Goal: Task Accomplishment & Management: Complete application form

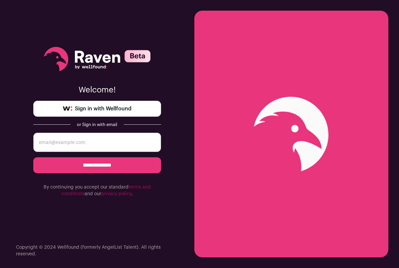
click at [114, 104] on link "Sign in with Wellfound" at bounding box center [97, 109] width 128 height 16
drag, startPoint x: 80, startPoint y: 118, endPoint x: 114, endPoint y: 109, distance: 35.8
click at [114, 109] on span "Sign in with Wellfound" at bounding box center [103, 109] width 57 height 8
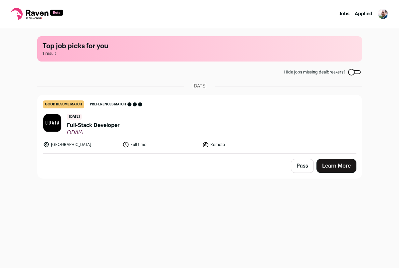
click at [105, 127] on span "Full-Stack Developer" at bounding box center [93, 125] width 53 height 8
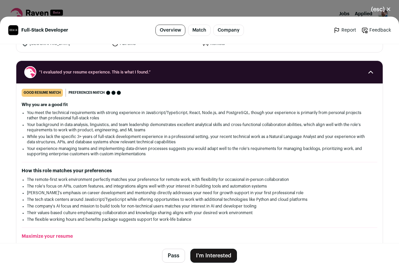
scroll to position [72, 0]
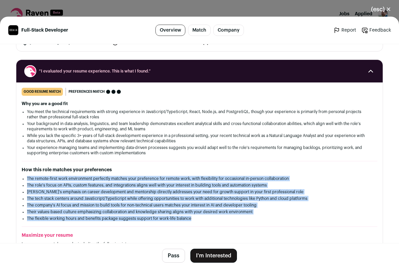
drag, startPoint x: 0, startPoint y: 0, endPoint x: 149, endPoint y: 223, distance: 268.7
click at [149, 223] on div "good resume match You meet the must-have requirements but are missing some nice…" at bounding box center [199, 190] width 366 height 205
drag, startPoint x: 149, startPoint y: 223, endPoint x: 138, endPoint y: 178, distance: 46.2
click at [138, 178] on div "good resume match You meet the must-have requirements but are missing some nice…" at bounding box center [199, 190] width 366 height 205
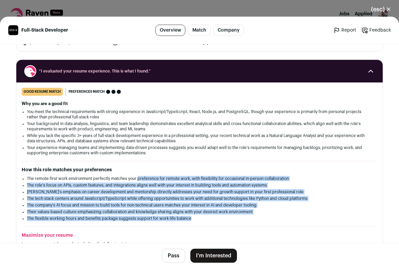
click at [138, 178] on li "The remote-first work environment perfectly matches your preference for remote …" at bounding box center [199, 178] width 345 height 5
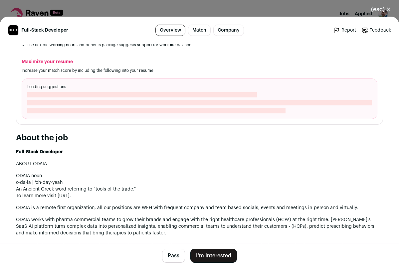
scroll to position [258, 0]
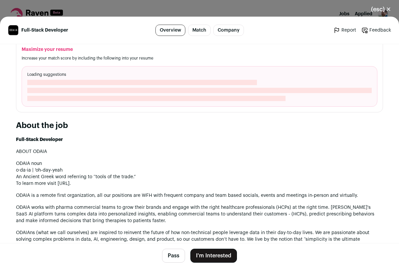
click at [205, 245] on footer "Pass I'm Interested" at bounding box center [199, 255] width 399 height 25
drag, startPoint x: 138, startPoint y: 178, endPoint x: 211, endPoint y: 258, distance: 107.6
click at [211, 258] on button "I'm Interested" at bounding box center [213, 256] width 47 height 14
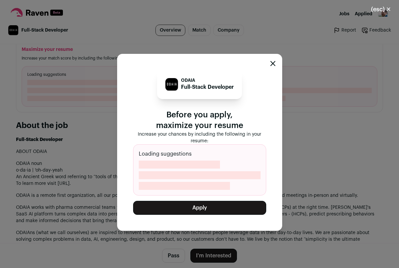
click at [240, 216] on div "ODAIA Full-Stack Developer Before you apply, maximize your resume Increase your…" at bounding box center [199, 142] width 165 height 177
click at [235, 207] on button "Apply" at bounding box center [199, 208] width 133 height 14
